Goal: Transaction & Acquisition: Purchase product/service

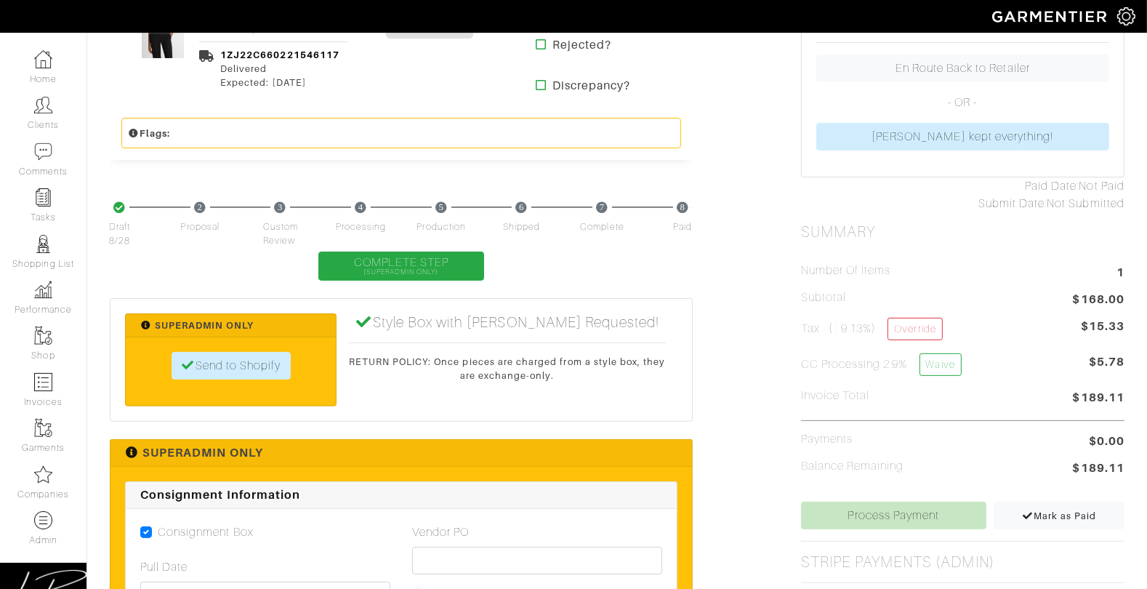
scroll to position [400, 0]
click at [859, 506] on link "Process Payment" at bounding box center [894, 516] width 186 height 28
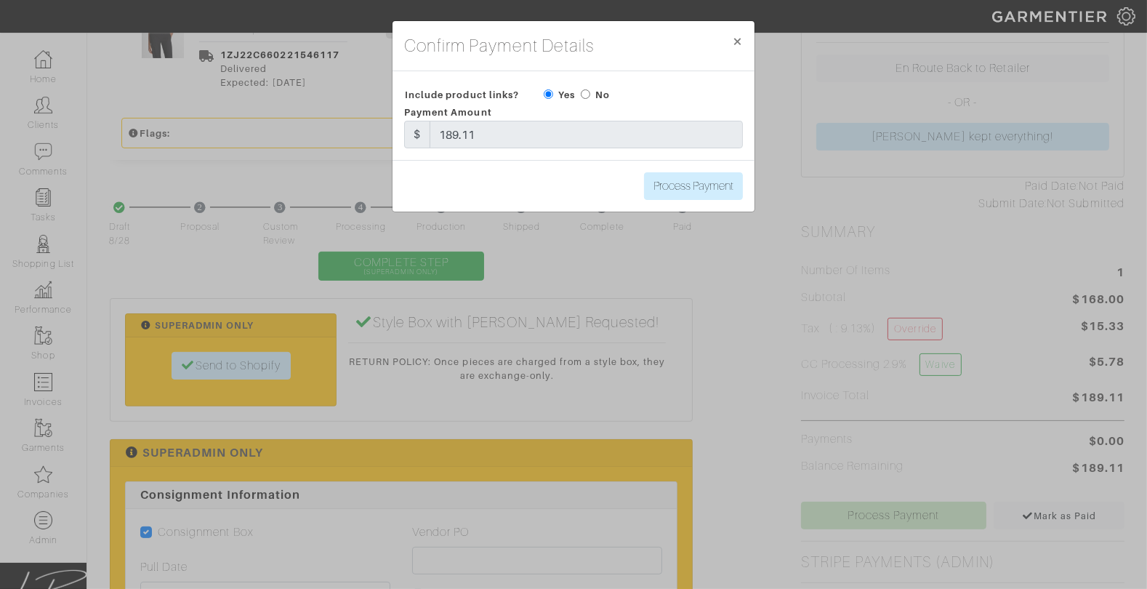
click at [590, 96] on div "No" at bounding box center [595, 94] width 29 height 17
click at [588, 96] on input "radio" at bounding box center [585, 93] width 9 height 9
radio input "true"
click at [690, 172] on input "Process Payment" at bounding box center [693, 186] width 99 height 28
type input "Process Payment"
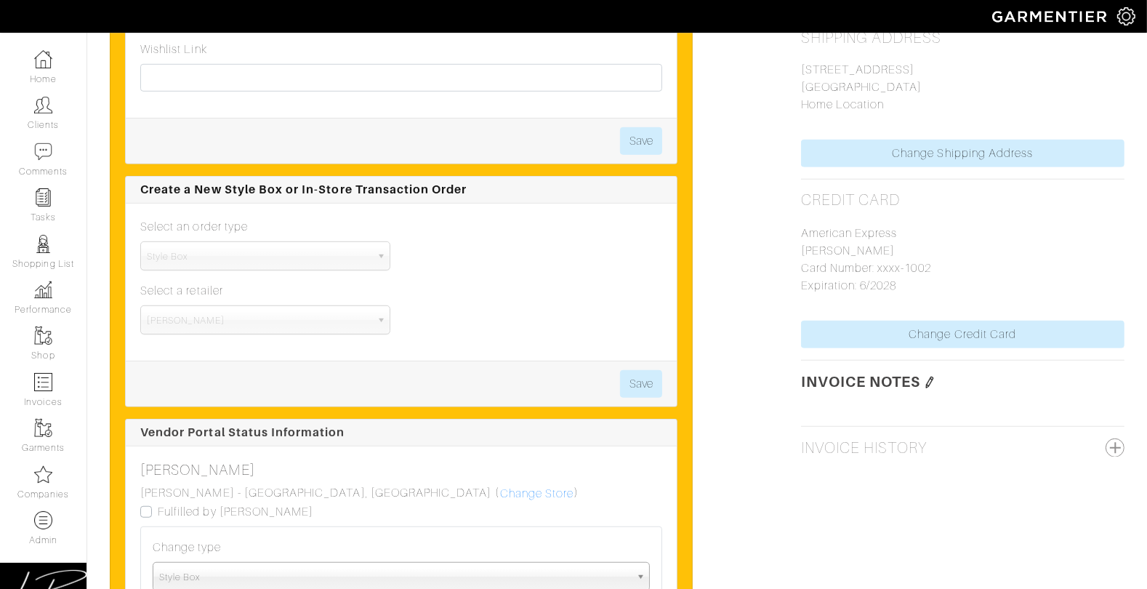
scroll to position [1107, 0]
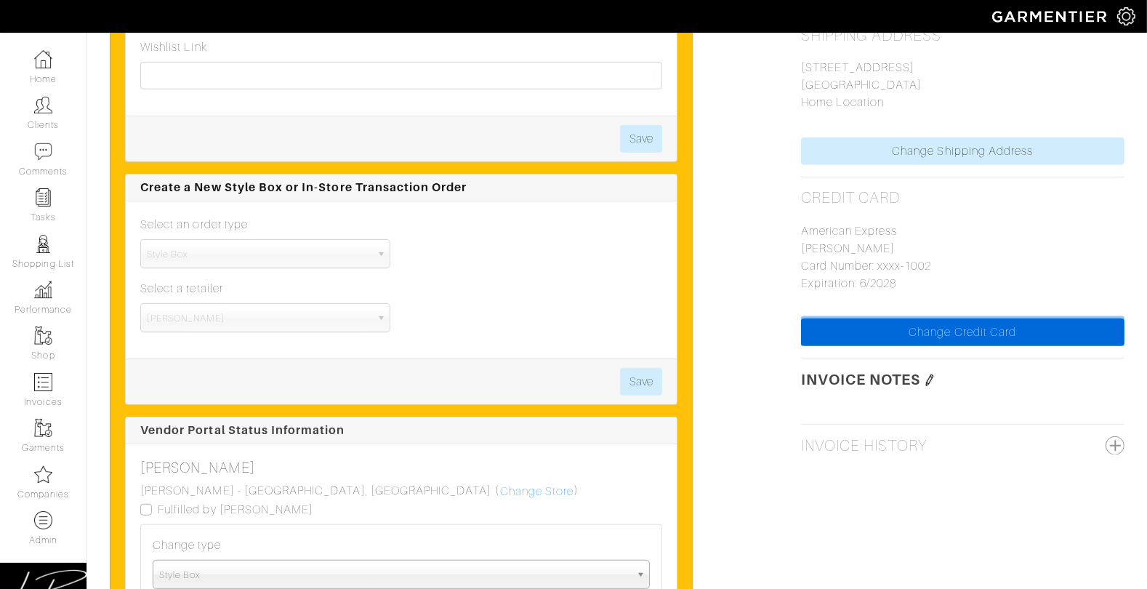
click at [942, 338] on link "Change Credit Card" at bounding box center [963, 332] width 324 height 28
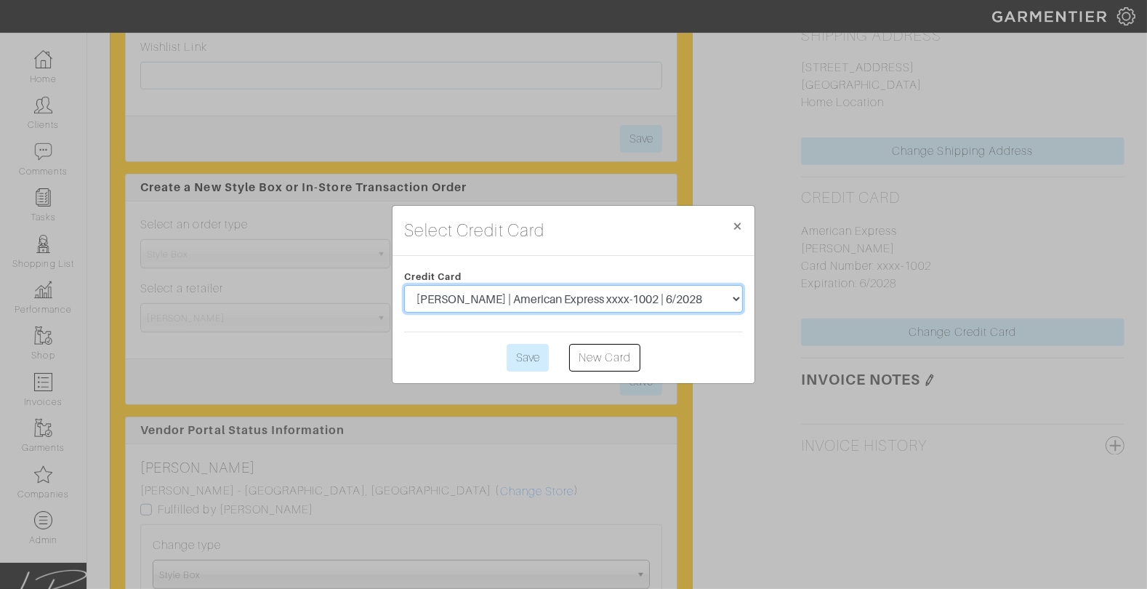
click at [677, 305] on select "[PERSON_NAME] | American Express xxxx-1002 | 6/2028" at bounding box center [573, 299] width 339 height 28
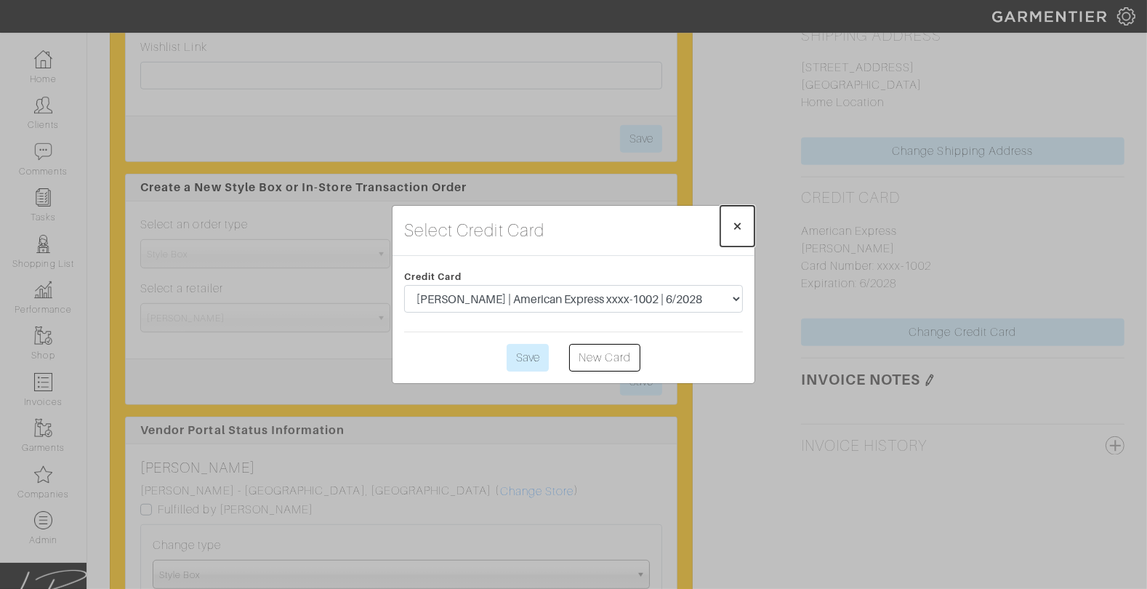
click at [740, 225] on span "×" at bounding box center [737, 226] width 11 height 20
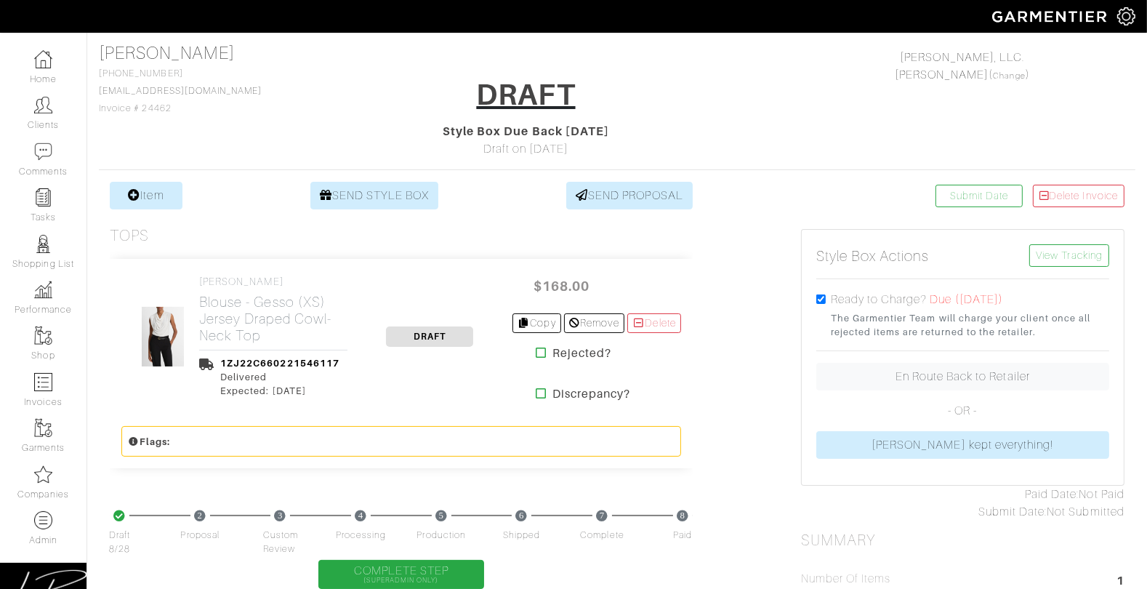
scroll to position [0, 0]
